Goal: Book appointment/travel/reservation

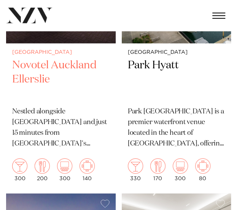
scroll to position [373, 0]
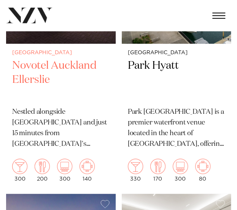
click at [52, 76] on h2 "Novotel Auckland Ellerslie" at bounding box center [61, 80] width 98 height 42
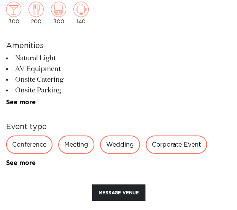
scroll to position [332, 0]
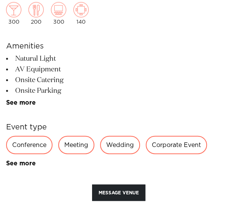
click at [170, 144] on div "Corporate Event" at bounding box center [176, 144] width 61 height 18
click at [154, 150] on div "Corporate Event" at bounding box center [176, 144] width 61 height 18
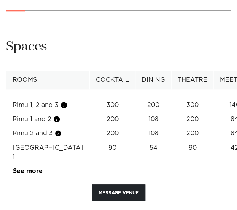
scroll to position [971, 0]
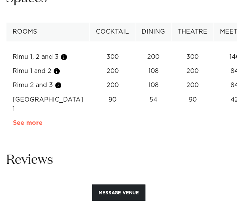
click at [29, 125] on link "See more" at bounding box center [42, 122] width 59 height 6
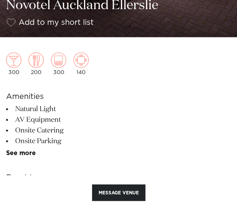
scroll to position [281, 0]
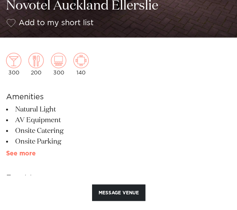
click at [17, 156] on link "See more" at bounding box center [35, 153] width 59 height 6
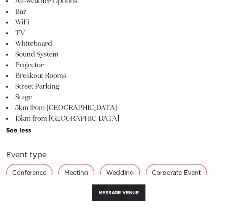
scroll to position [567, 0]
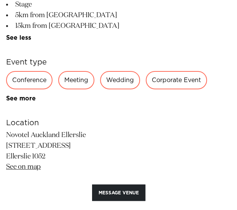
click at [165, 85] on div "Corporate Event" at bounding box center [176, 80] width 61 height 18
click at [18, 99] on link "See more" at bounding box center [35, 98] width 59 height 6
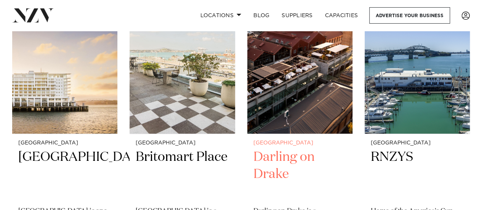
scroll to position [959, 0]
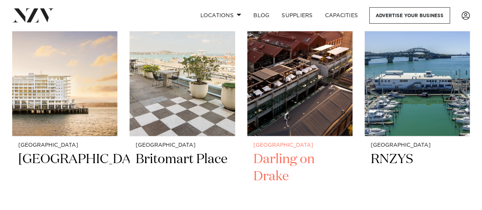
click at [237, 151] on h2 "Darling on Drake" at bounding box center [299, 176] width 93 height 51
